Goal: Contribute content

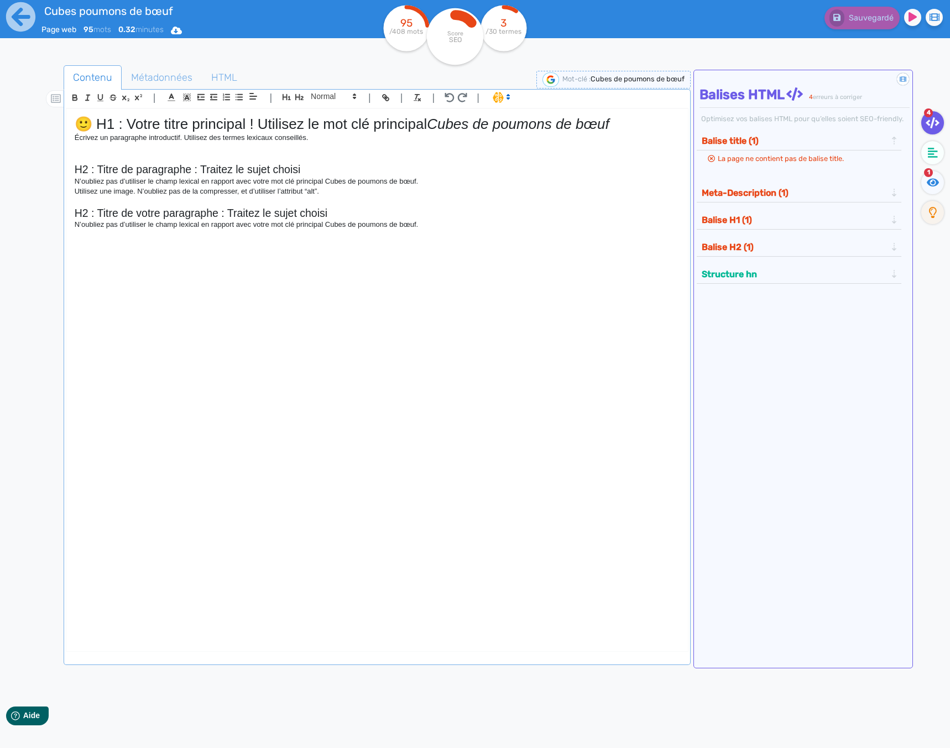
click at [593, 295] on div "🙂 H1 : Votre titre principal ! Utilisez le mot clé principal Cubes de poumons d…" at bounding box center [377, 370] width 622 height 523
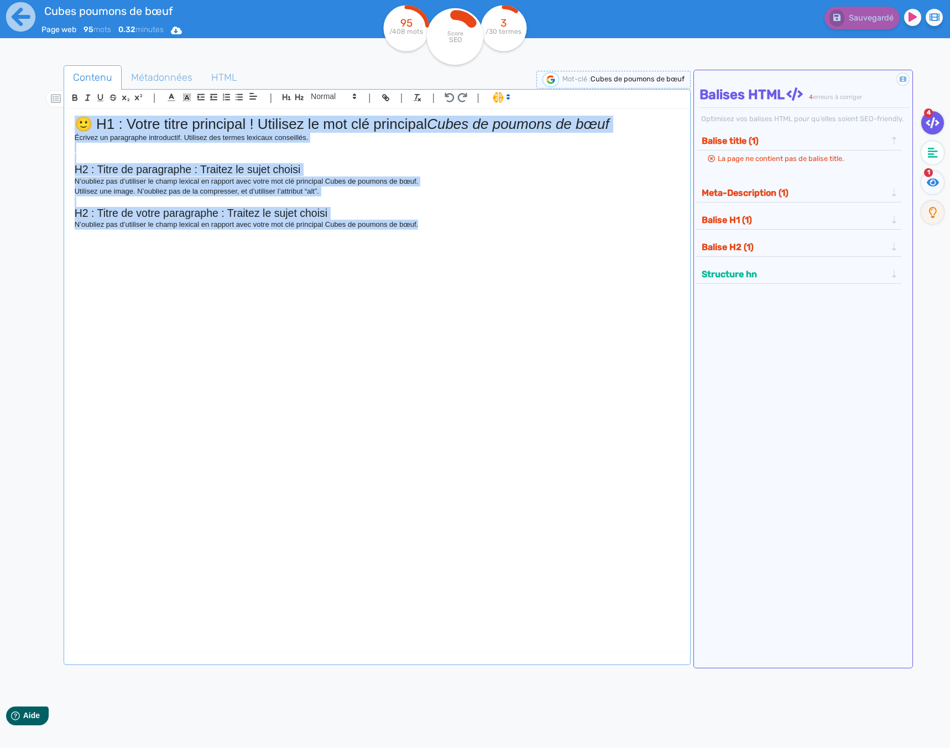
drag, startPoint x: 548, startPoint y: 282, endPoint x: 44, endPoint y: 76, distance: 544.6
click at [44, 76] on div "Contenu Métadonnées HTML | | H3 H4 H5 H6 Normal | | | | 🙂 H1 : Votre titre prin…" at bounding box center [491, 440] width 918 height 755
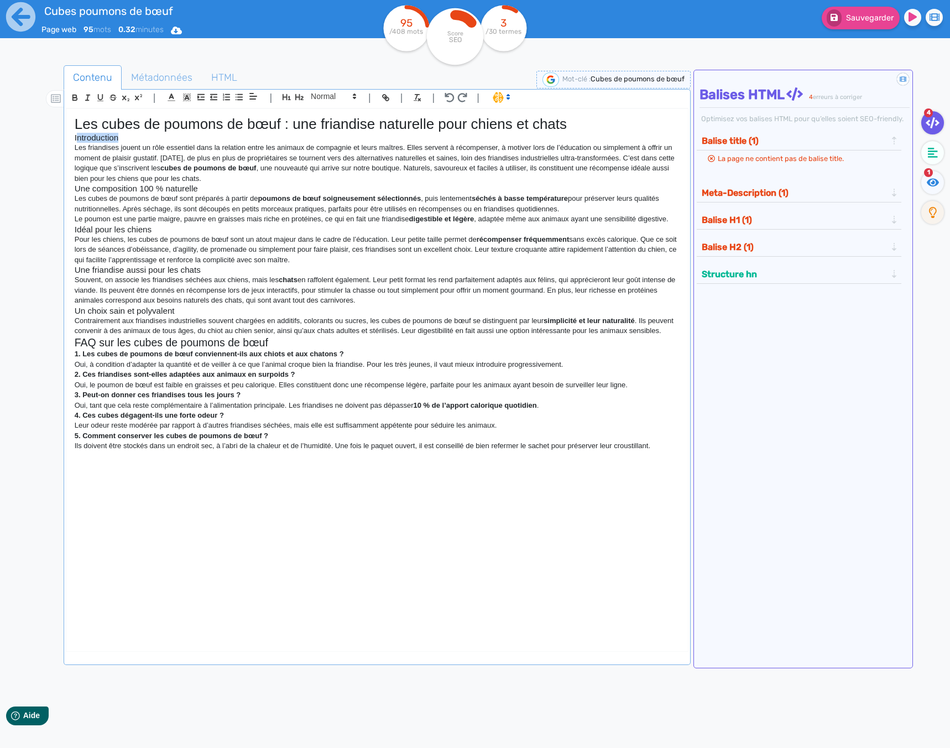
drag, startPoint x: 118, startPoint y: 138, endPoint x: 77, endPoint y: 138, distance: 40.9
click at [77, 138] on h3 "Introduction" at bounding box center [377, 138] width 605 height 10
click at [236, 178] on p "Les friandises jouent un rôle essentiel dans la relation entre les animaux de c…" at bounding box center [377, 163] width 605 height 41
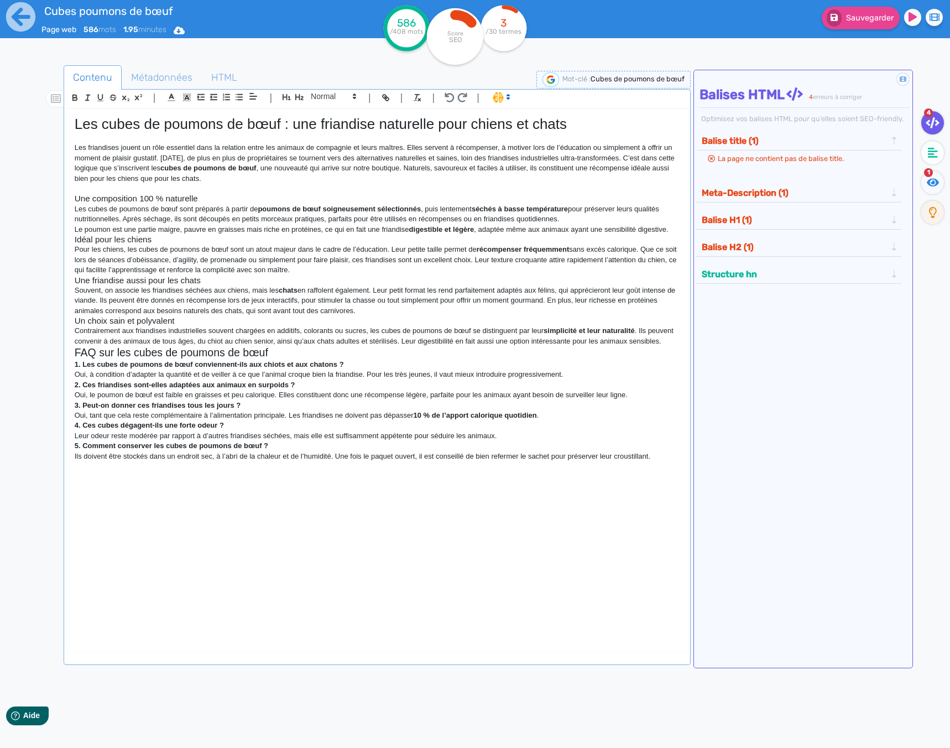
click at [676, 232] on p "Le poumon est une partie maigre, pauvre en graisses mais riche en protéines, ce…" at bounding box center [377, 230] width 605 height 10
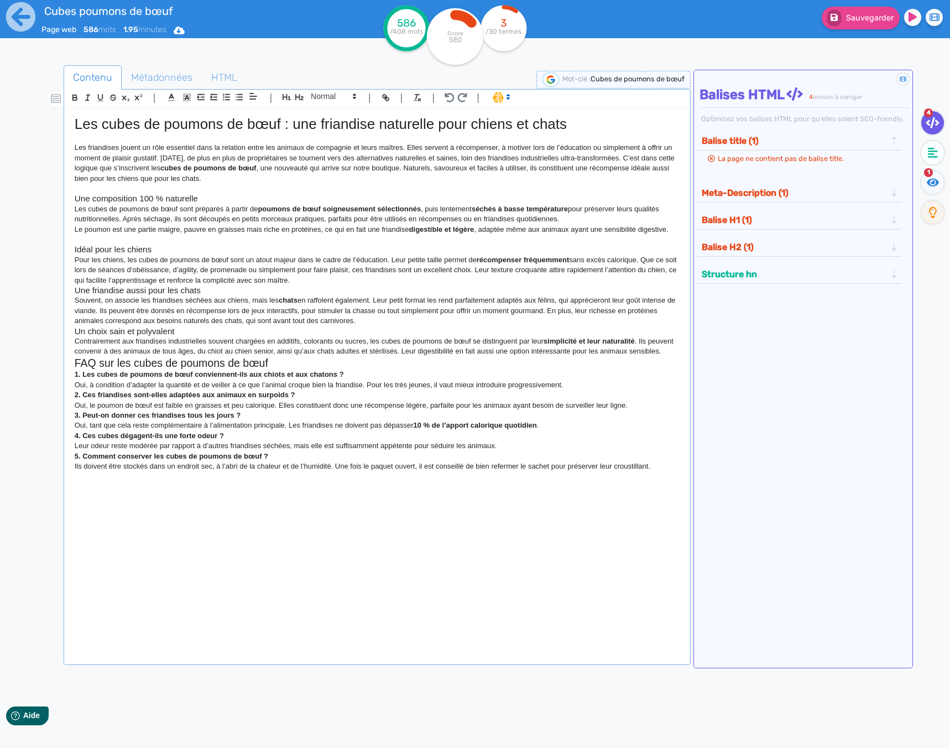
click at [334, 280] on p "Pour les chiens, les cubes de poumons de bœuf sont un atout majeur dans le cadr…" at bounding box center [377, 270] width 605 height 30
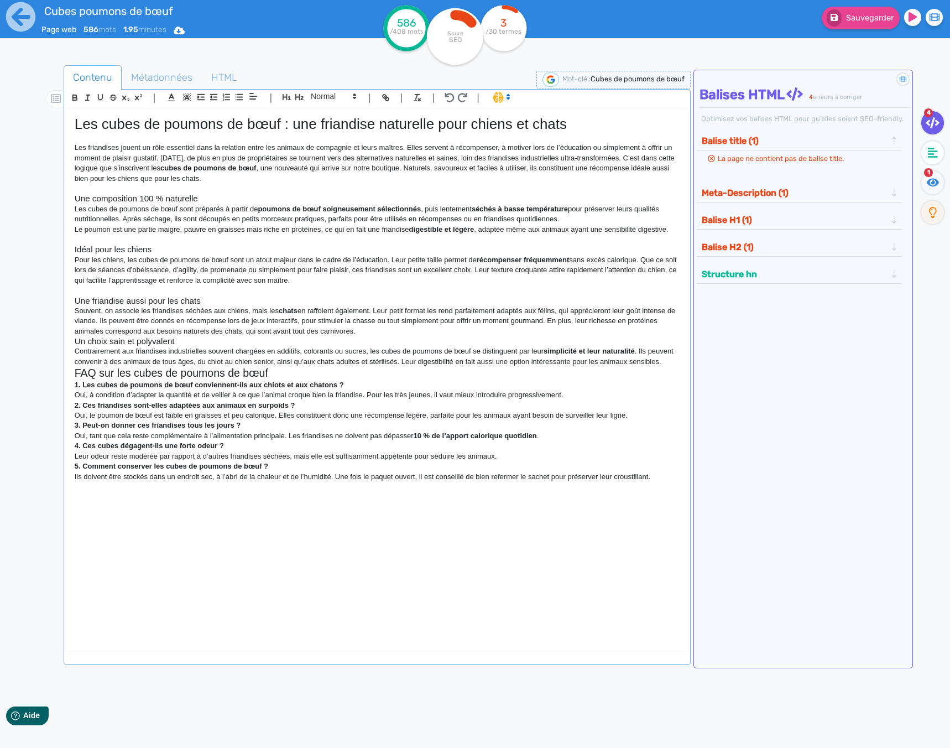
click at [371, 331] on p "Souvent, on associe les friandises séchées aux chiens, mais les chats en raffol…" at bounding box center [377, 321] width 605 height 30
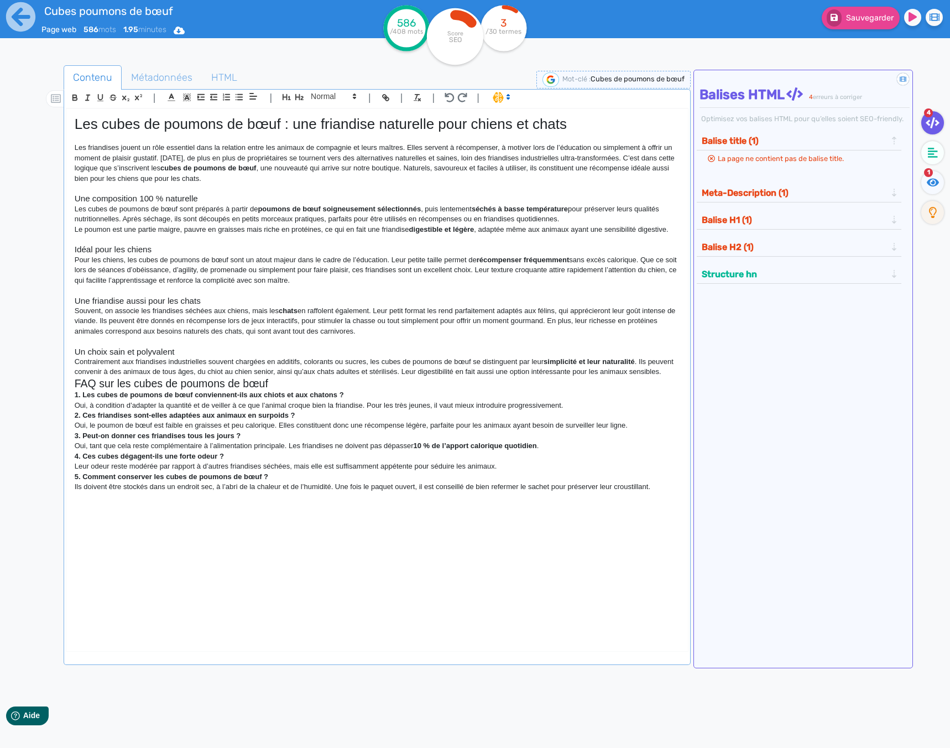
click at [668, 373] on p "Contrairement aux friandises industrielles souvent chargées en additifs, colora…" at bounding box center [377, 367] width 605 height 20
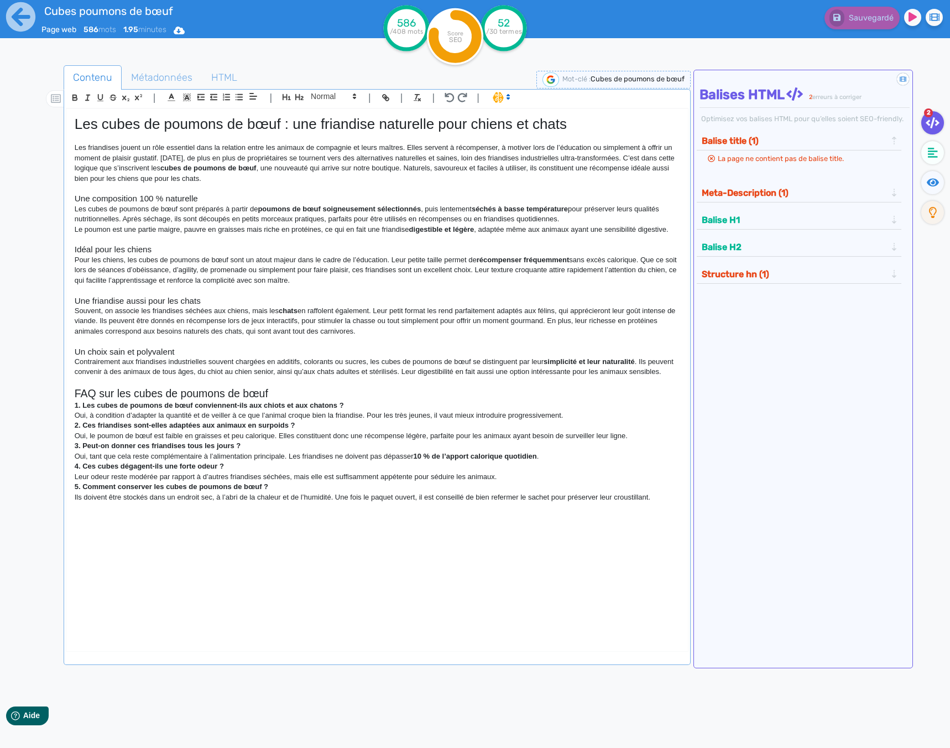
click at [512, 279] on p "Pour les chiens, les cubes de poumons de bœuf sont un atout majeur dans le cadr…" at bounding box center [377, 270] width 605 height 30
click at [91, 126] on h1 "Les cubes de poumons de bœuf : une friandise naturelle pour chiens et chats" at bounding box center [377, 124] width 605 height 17
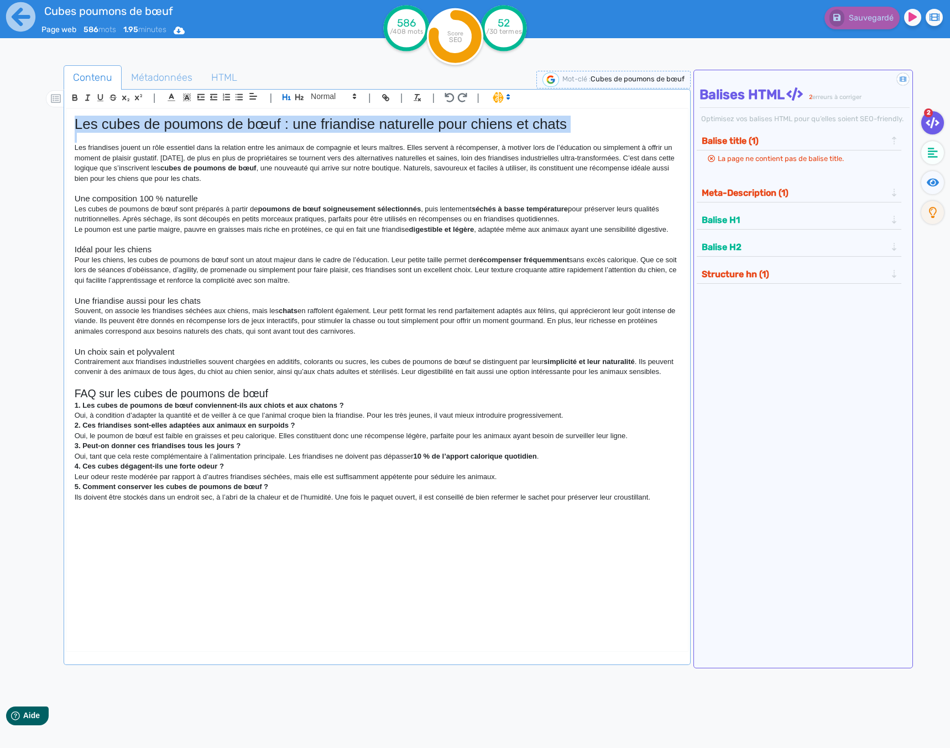
click at [91, 126] on h1 "Les cubes de poumons de bœuf : une friandise naturelle pour chiens et chats" at bounding box center [377, 124] width 605 height 17
copy h1 "Les cubes de poumons de bœuf : une friandise naturelle pour chiens et chats"
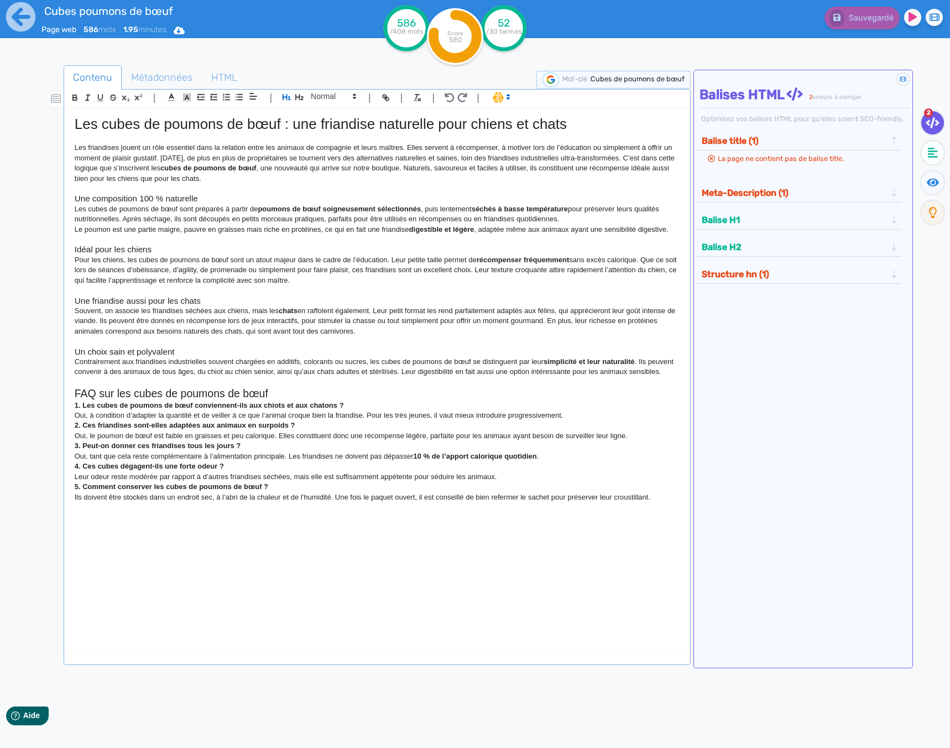
click at [121, 156] on p "Les friandises jouent un rôle essentiel dans la relation entre les animaux de c…" at bounding box center [377, 163] width 605 height 41
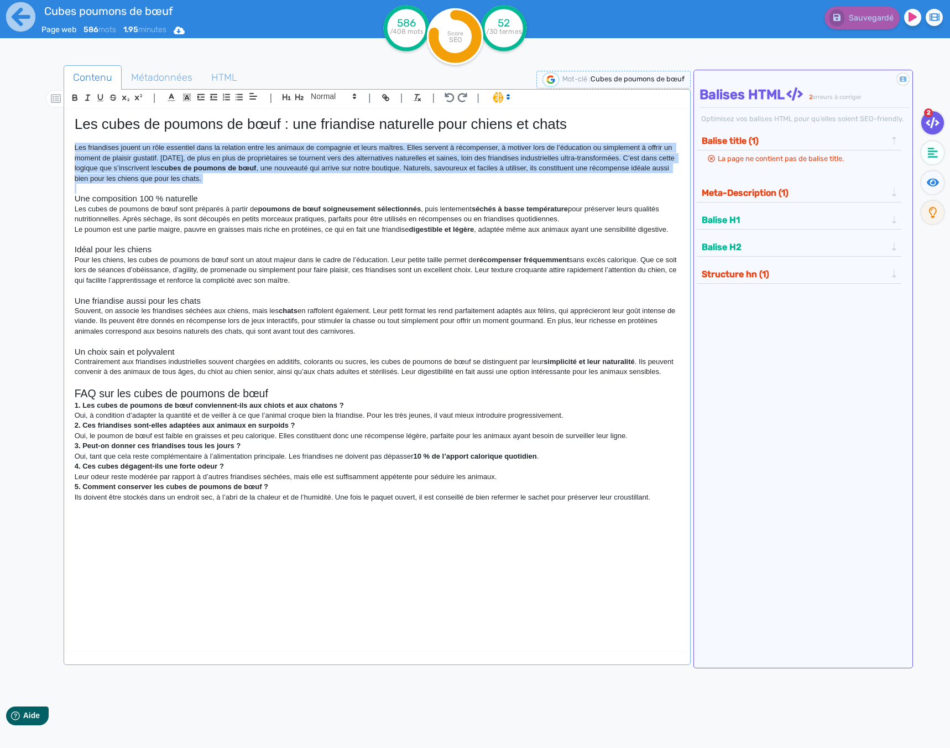
drag, startPoint x: 74, startPoint y: 146, endPoint x: 264, endPoint y: 190, distance: 195.3
click at [264, 190] on div "Les cubes de poumons de bœuf : une friandise naturelle pour chiens et chats Les…" at bounding box center [377, 370] width 622 height 523
copy p "Les friandises jouent un rôle essentiel dans la relation entre les animaux de c…"
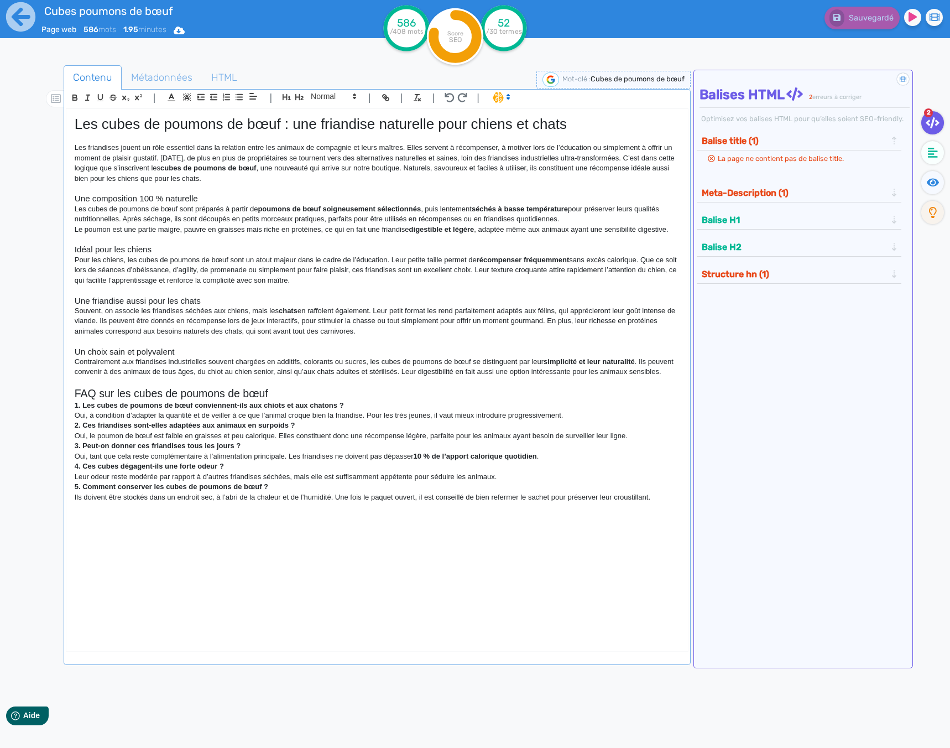
click at [204, 294] on p at bounding box center [377, 290] width 605 height 10
drag, startPoint x: 72, startPoint y: 200, endPoint x: 497, endPoint y: 450, distance: 493.3
click at [719, 564] on div "Contenu Métadonnées HTML | | H3 H4 H5 H6 Normal | | | | Les cubes de poumons de…" at bounding box center [491, 440] width 918 height 755
copy div "Lor ipsumdolors 036 % ametconse Adi elits do eiusmod te inci utla etdolore m al…"
click at [411, 407] on p "1. Les cubes de poumons de bœuf conviennent-ils aux chiots et aux chatons ?" at bounding box center [377, 406] width 605 height 10
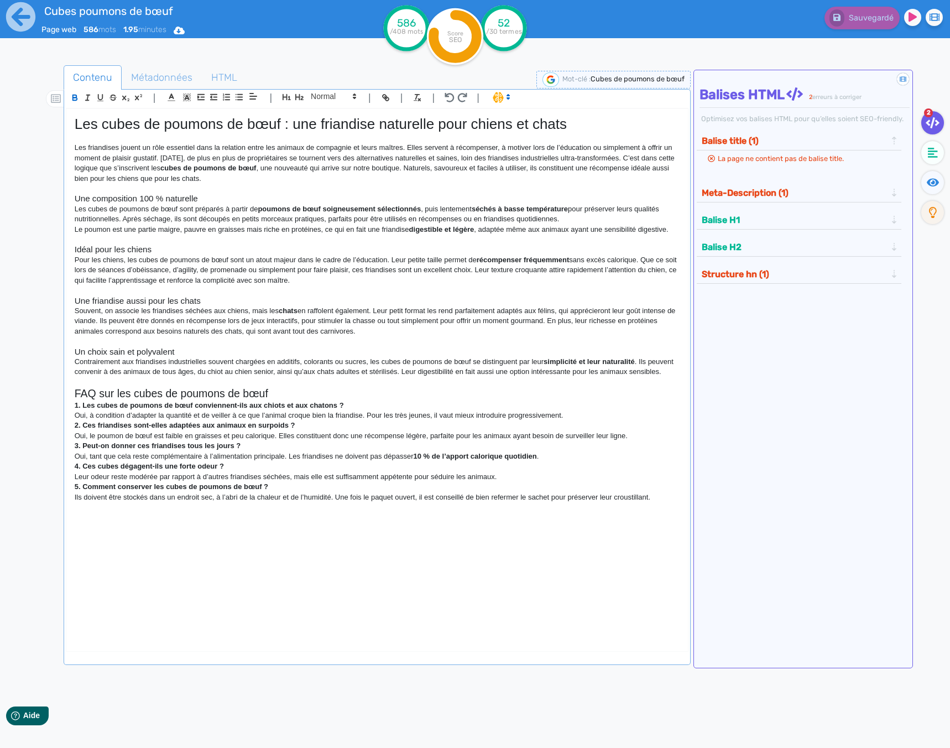
click at [38, 148] on div at bounding box center [48, 440] width 32 height 755
click at [27, 17] on icon at bounding box center [21, 17] width 30 height 30
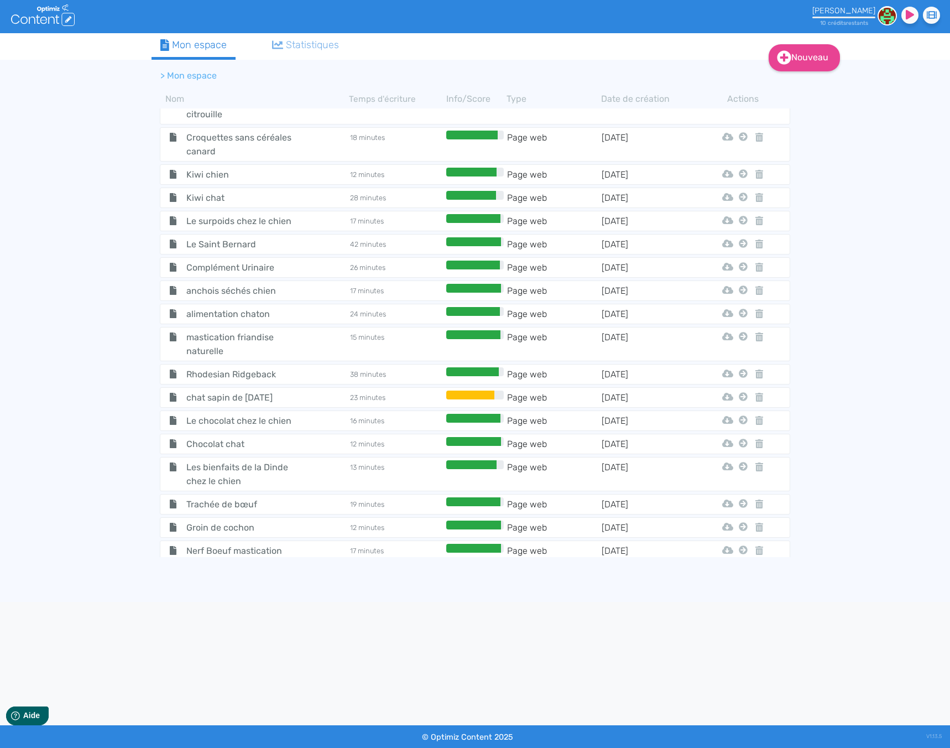
scroll to position [3769, 0]
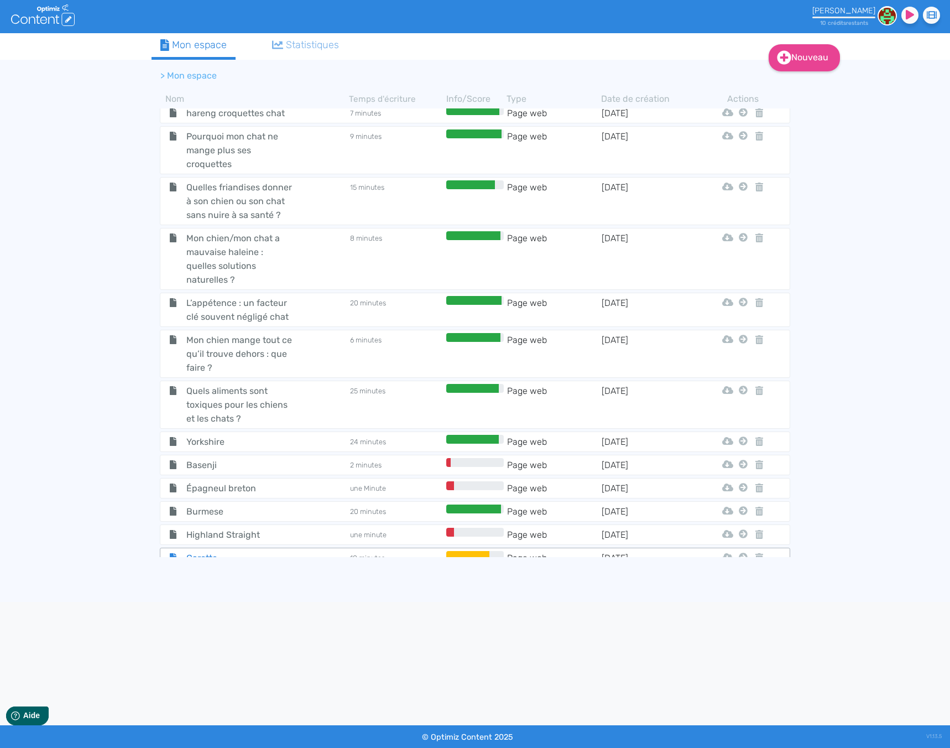
click at [256, 551] on span "Carotte" at bounding box center [240, 558] width 124 height 14
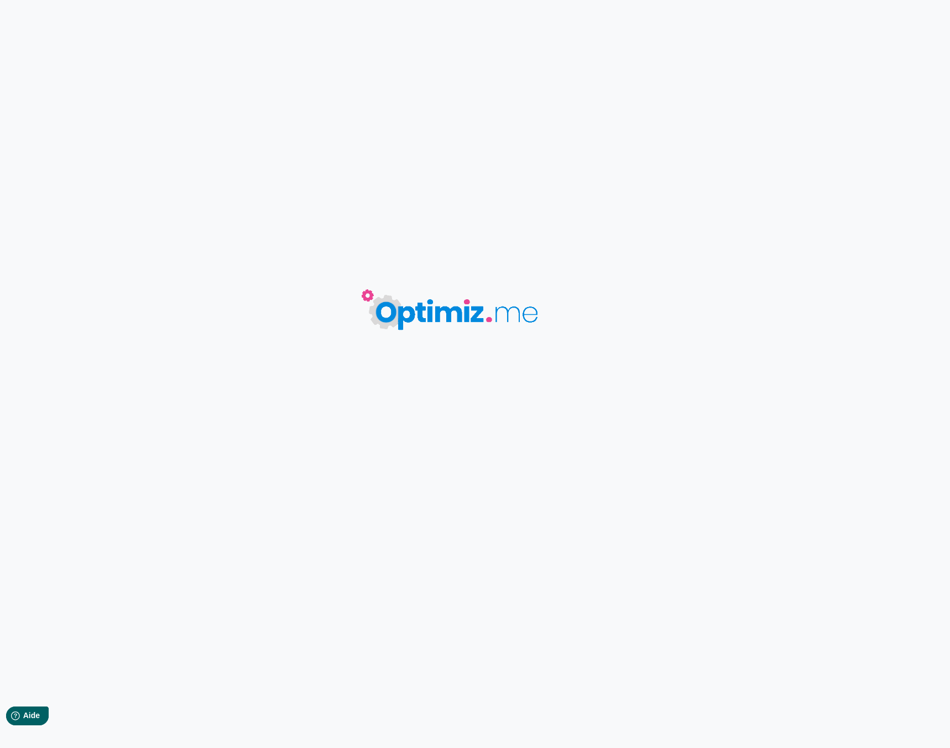
type input "Carotte"
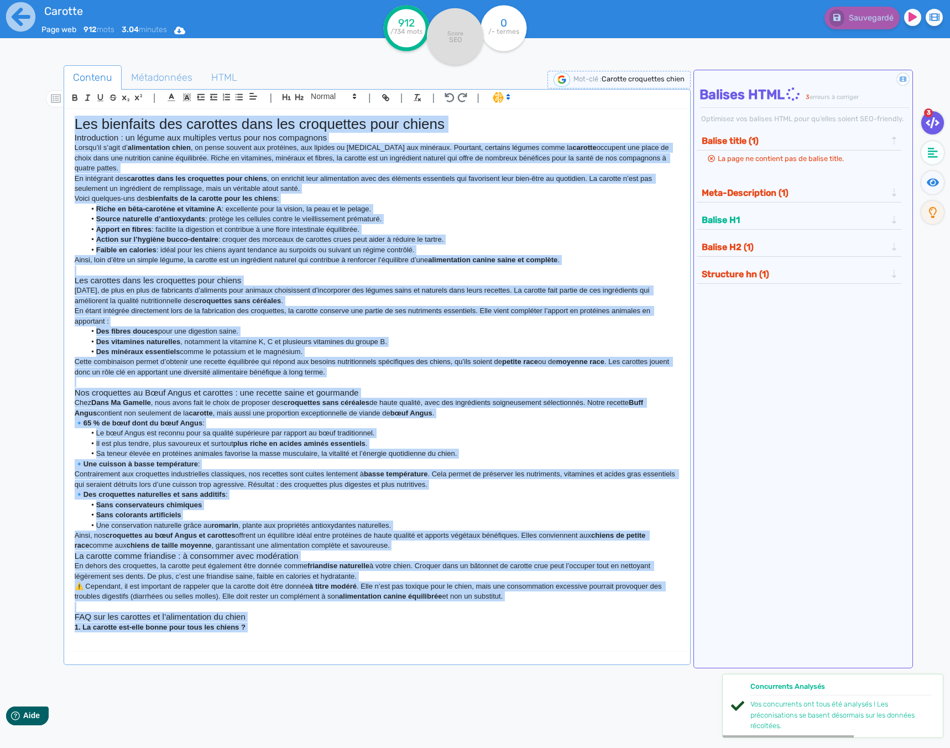
scroll to position [150, 0]
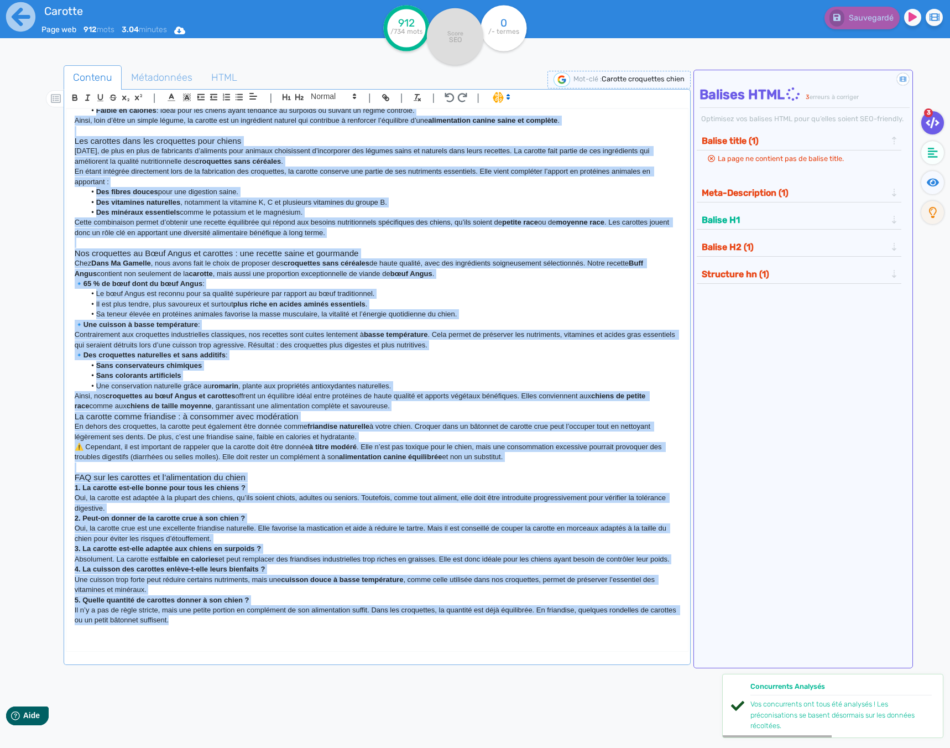
drag, startPoint x: 75, startPoint y: 122, endPoint x: 572, endPoint y: 730, distance: 785.1
click at [572, 730] on div "Contenu Métadonnées HTML | | H3 H4 H5 H6 Normal | | | | Les bienfaits des carot…" at bounding box center [377, 441] width 627 height 752
copy div "Lor ipsumdolo sit ametcons adip eli seddoeiusm temp incidi Utlaboreetdo : ma al…"
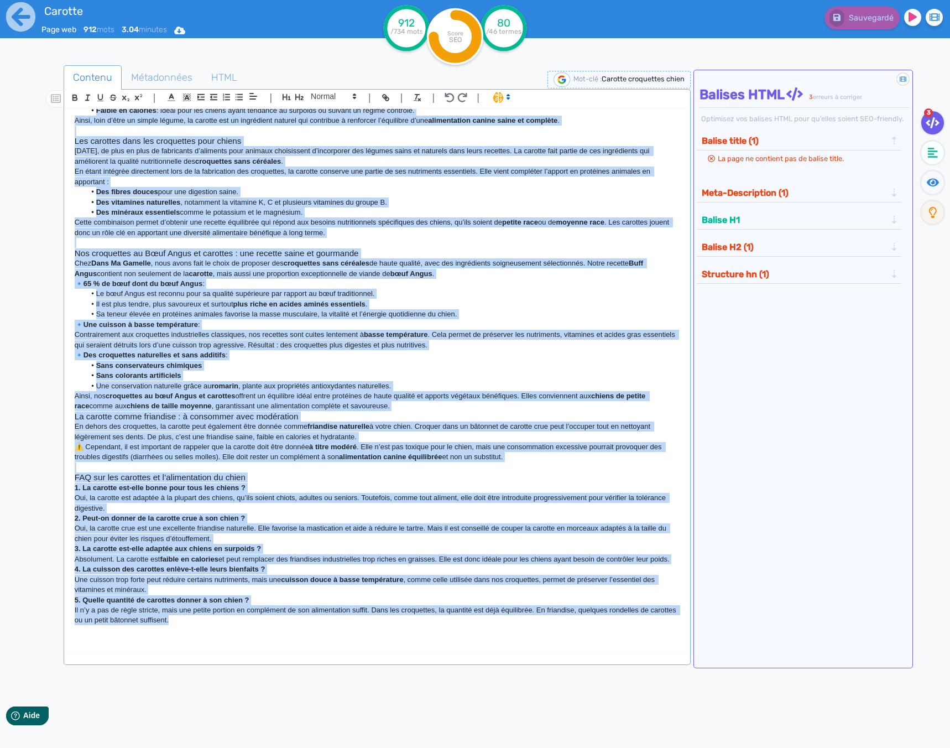
click at [209, 350] on p "🔹 Des croquettes naturelles et sans additifs :" at bounding box center [377, 355] width 605 height 10
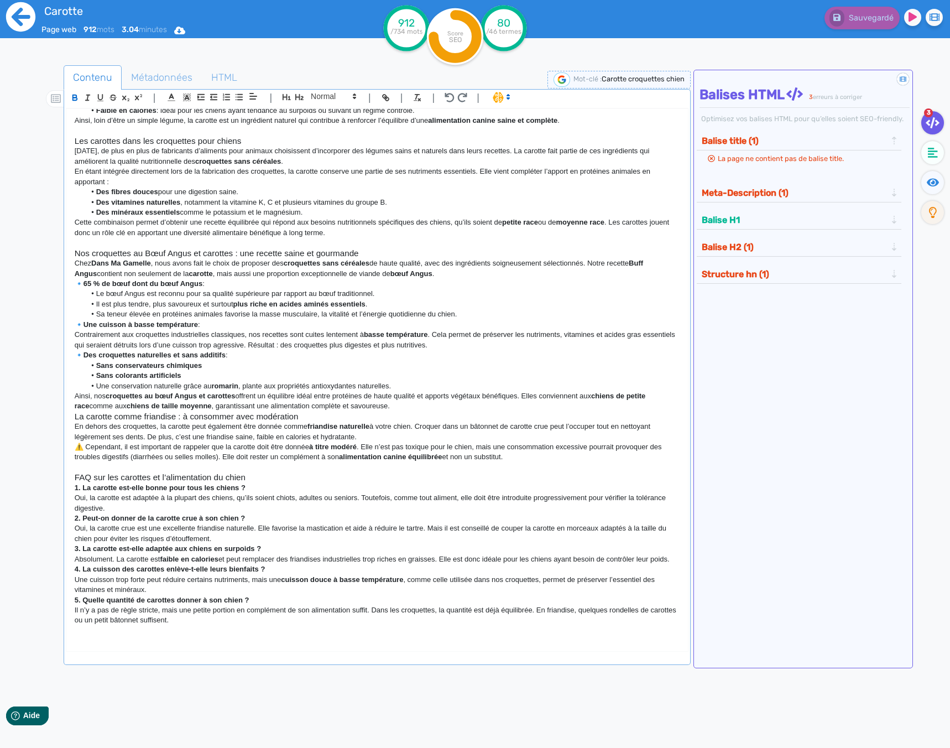
click at [22, 27] on icon at bounding box center [20, 16] width 29 height 29
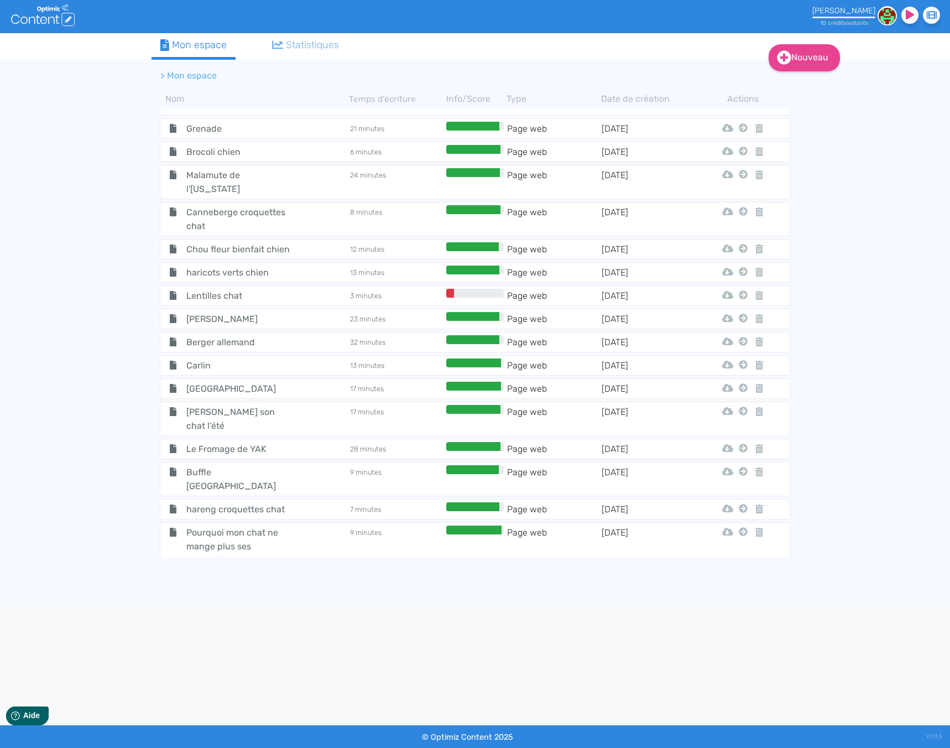
scroll to position [3769, 0]
